Goal: Task Accomplishment & Management: Manage account settings

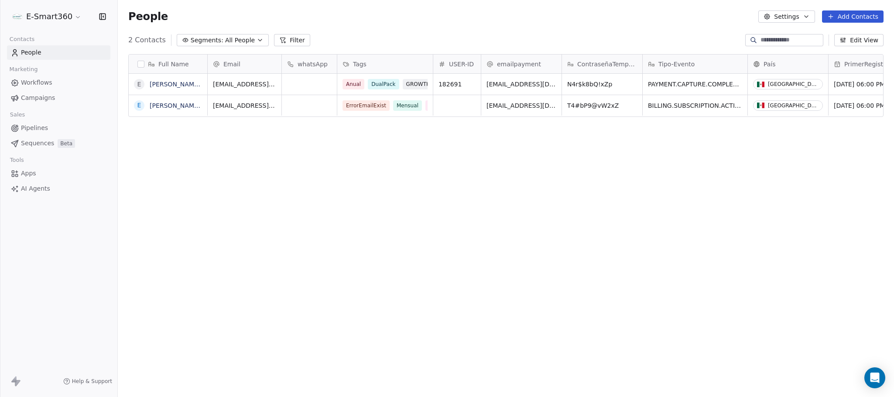
scroll to position [339, 766]
click at [49, 20] on html "E-Smart360 Contacts People Marketing Workflows Campaigns Sales Pipelines Sequen…" at bounding box center [447, 198] width 894 height 397
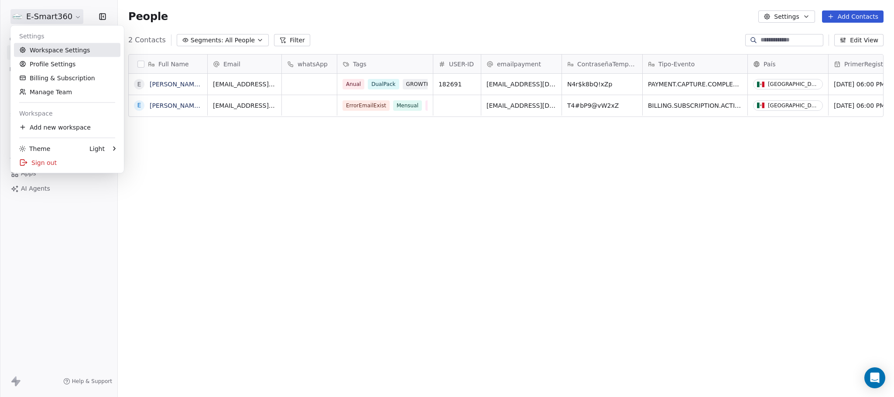
click at [68, 51] on link "Workspace Settings" at bounding box center [67, 50] width 106 height 14
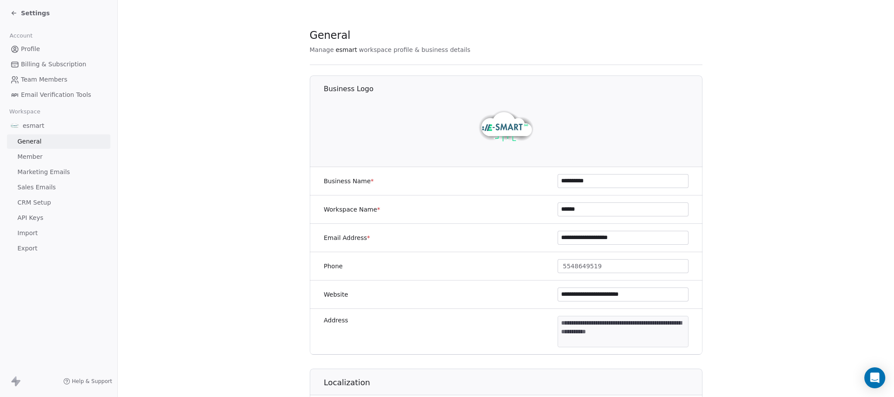
click at [39, 215] on span "API Keys" at bounding box center [30, 217] width 26 height 9
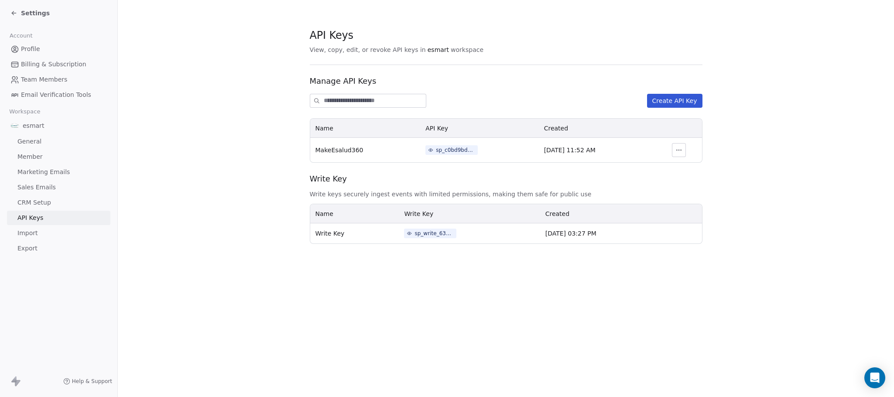
click at [51, 144] on link "General" at bounding box center [58, 141] width 103 height 14
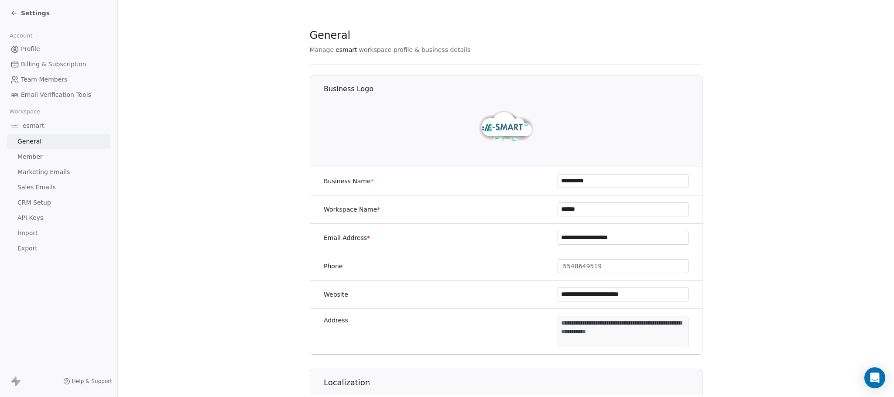
click at [84, 161] on link "Member" at bounding box center [58, 157] width 103 height 14
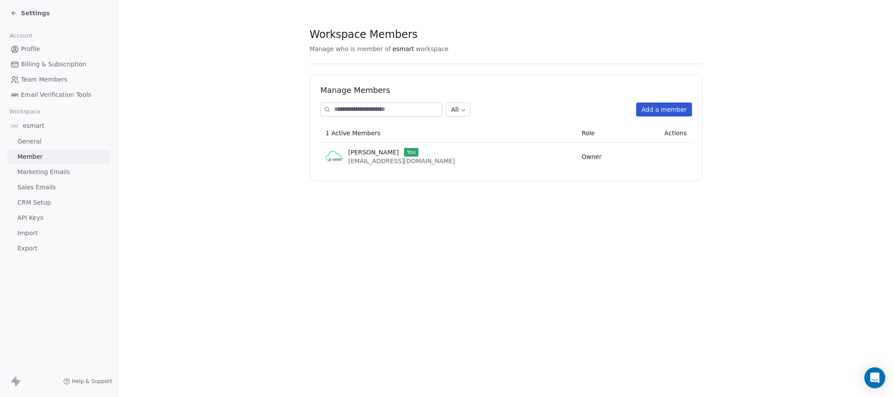
click at [46, 219] on link "API Keys" at bounding box center [58, 218] width 103 height 14
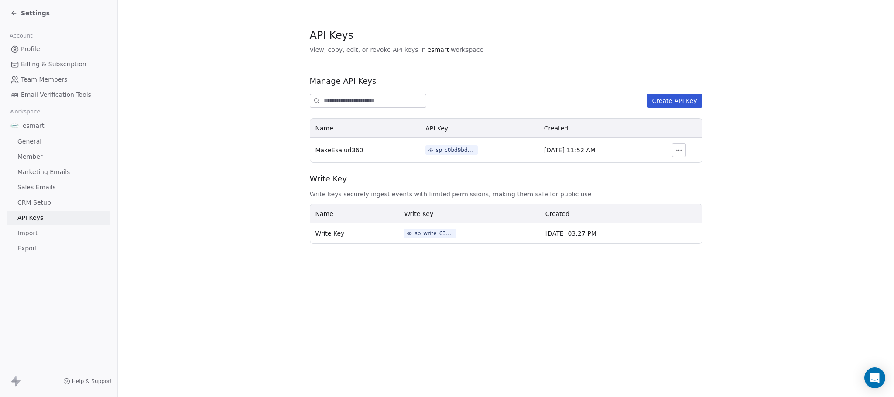
click at [25, 207] on span "CRM Setup" at bounding box center [34, 202] width 34 height 9
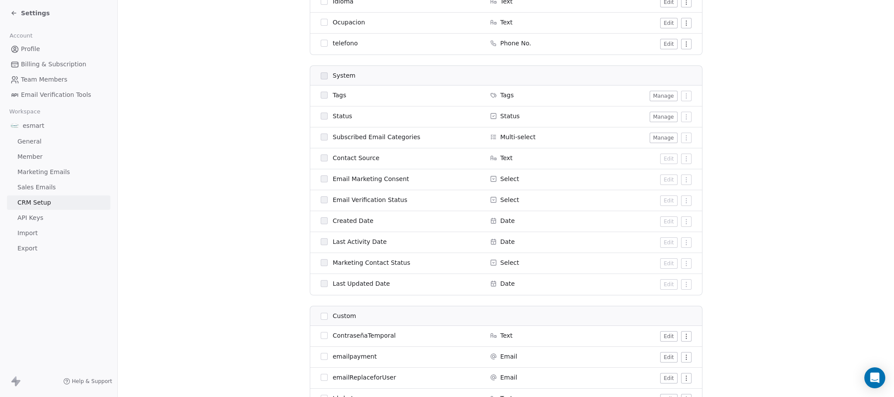
scroll to position [393, 0]
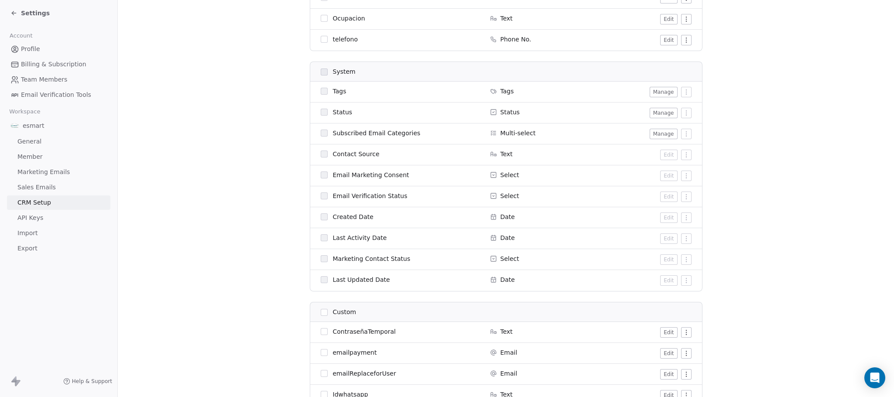
click at [653, 95] on button "Manage" at bounding box center [664, 92] width 28 height 10
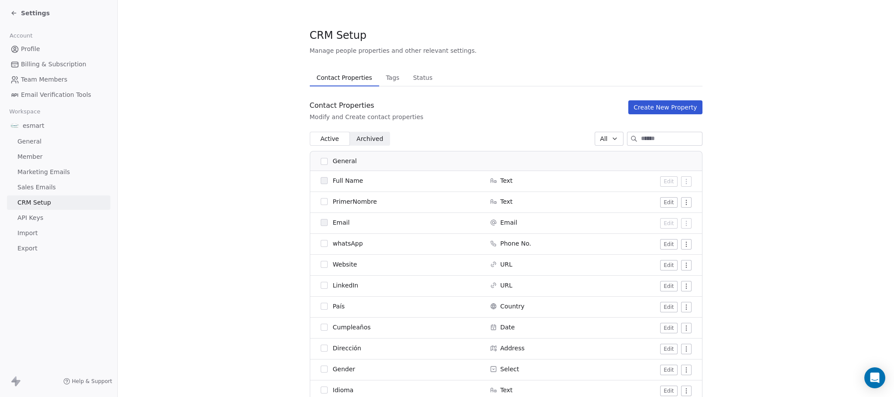
scroll to position [327, 0]
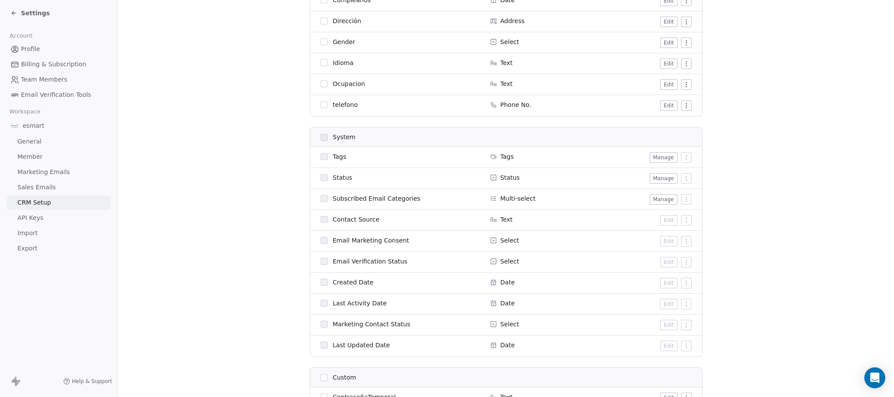
click at [655, 177] on button "Manage" at bounding box center [664, 178] width 28 height 10
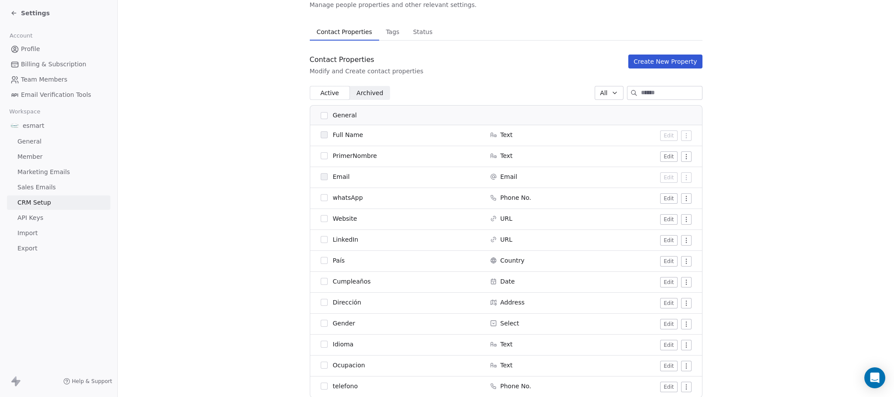
scroll to position [65, 0]
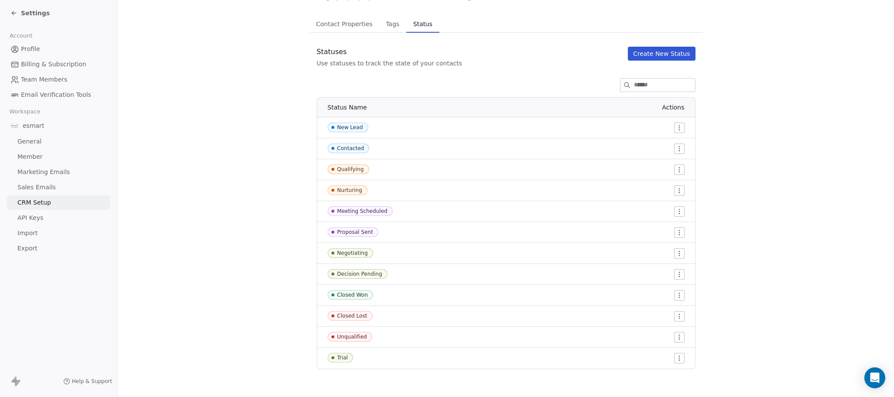
scroll to position [54, 0]
click at [393, 17] on button "Tags Tags" at bounding box center [392, 23] width 27 height 17
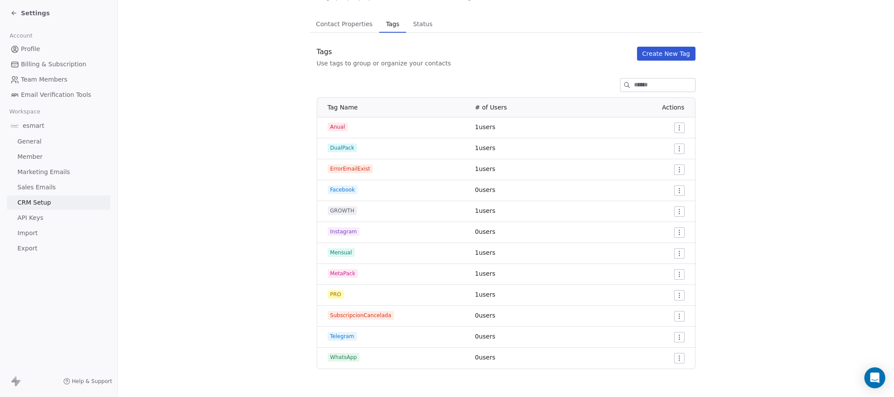
click at [353, 25] on span "Contact Properties" at bounding box center [344, 24] width 64 height 12
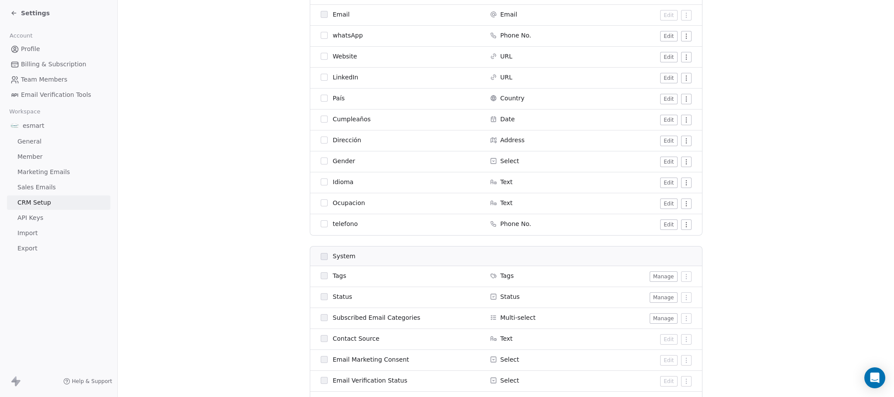
scroll to position [284, 0]
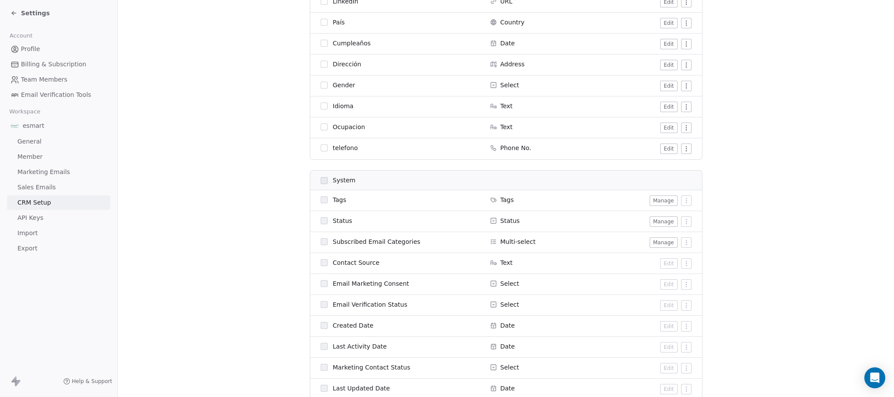
click at [419, 262] on div "Contact Source" at bounding box center [400, 262] width 159 height 9
